Goal: Transaction & Acquisition: Purchase product/service

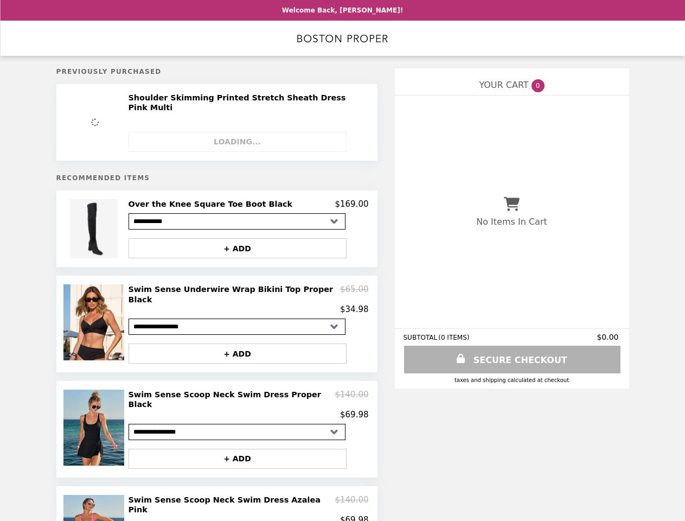
select select "**********"
click at [249, 144] on div "Unavailable" at bounding box center [249, 137] width 240 height 29
click at [108, 232] on img at bounding box center [95, 228] width 50 height 59
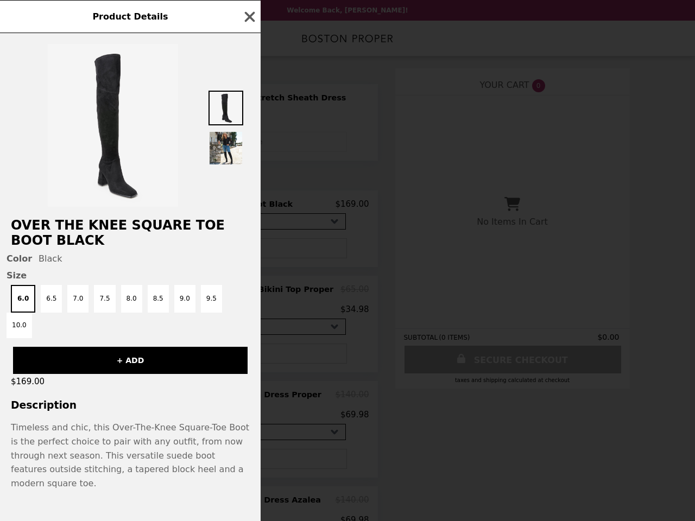
click at [249, 208] on div "Product Details Over the Knee Square Toe Boot Black Color Black Size 6.0 6.5 7.…" at bounding box center [347, 260] width 695 height 521
click at [249, 248] on h2 "Over the Knee Square Toe Boot Black" at bounding box center [130, 233] width 260 height 30
click at [108, 324] on div "6.0 6.5 7.0 7.5 8.0 8.5 9.0 9.5 10.0" at bounding box center [130, 311] width 247 height 53
click at [249, 300] on div "Product Details Over the Knee Square Toe Boot Black Color Black Size 6.0 6.5 7.…" at bounding box center [347, 260] width 695 height 521
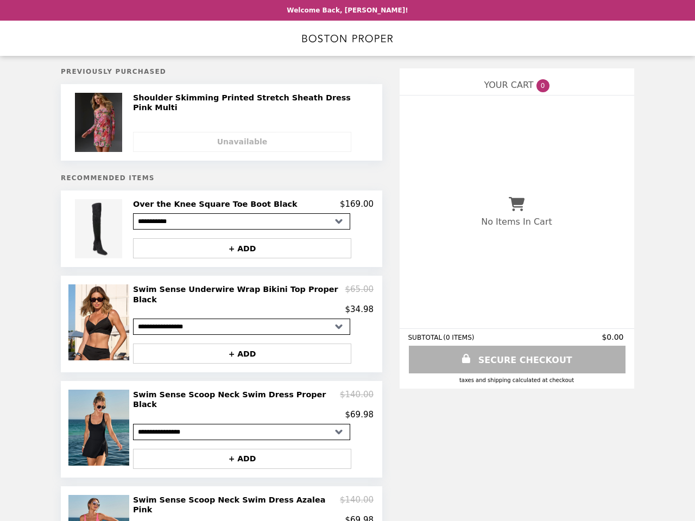
click at [249, 349] on button "+ ADD" at bounding box center [242, 353] width 218 height 20
click at [108, 421] on img at bounding box center [99, 428] width 63 height 76
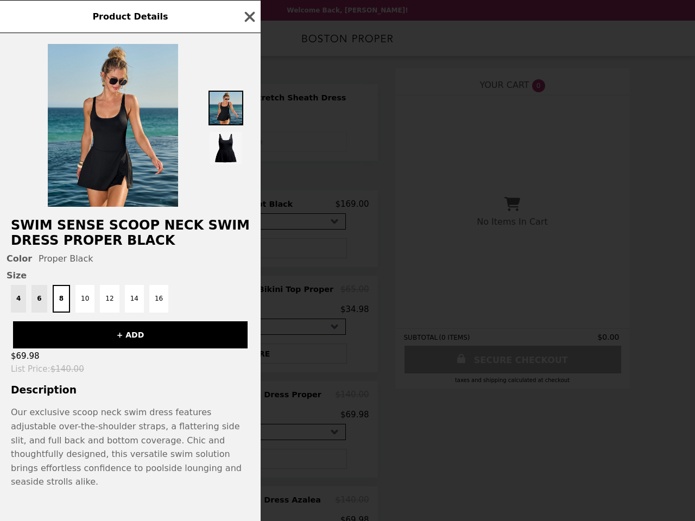
click at [249, 397] on div "Product Details Swim Sense Scoop Neck Swim Dress Proper Black Color Proper Blac…" at bounding box center [347, 260] width 695 height 521
click at [249, 447] on p "Our exclusive scoop neck swim dress features adjustable over-the-shoulder strap…" at bounding box center [130, 447] width 239 height 84
